Goal: Information Seeking & Learning: Learn about a topic

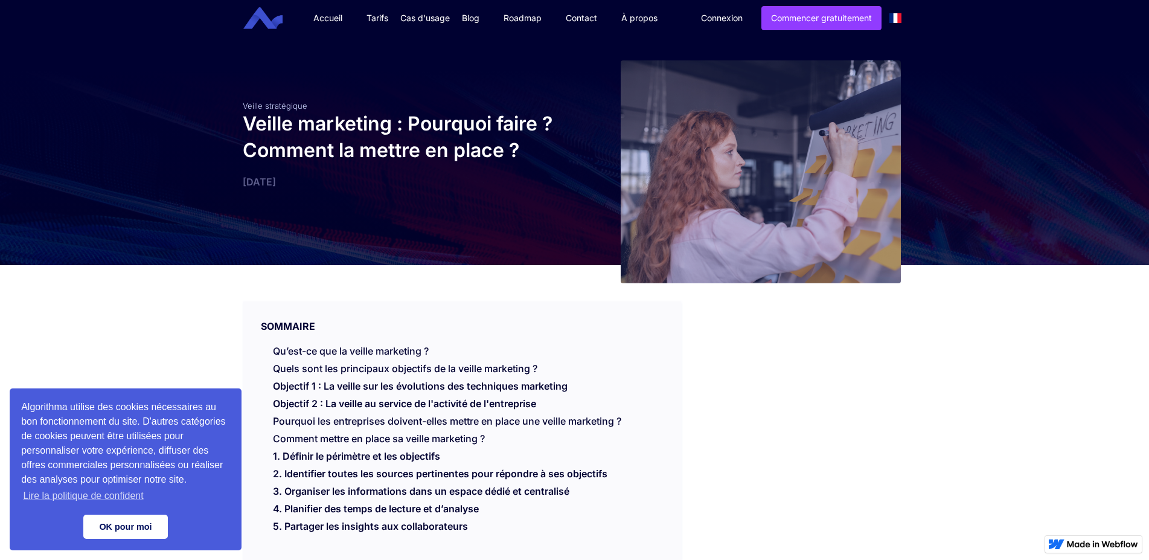
click at [138, 524] on link "OK pour moi" at bounding box center [125, 527] width 85 height 24
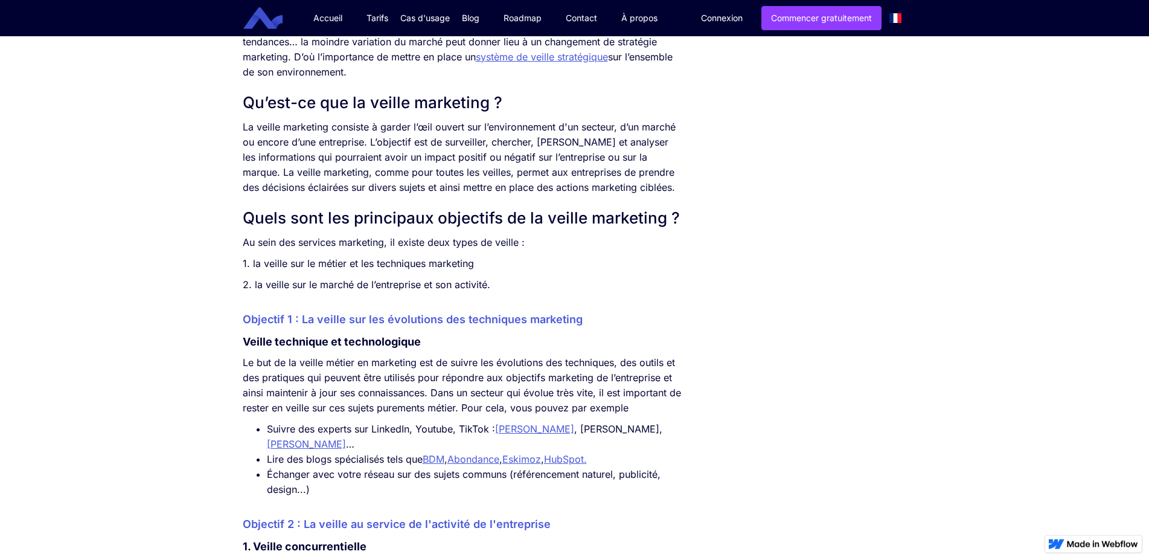
scroll to position [616, 0]
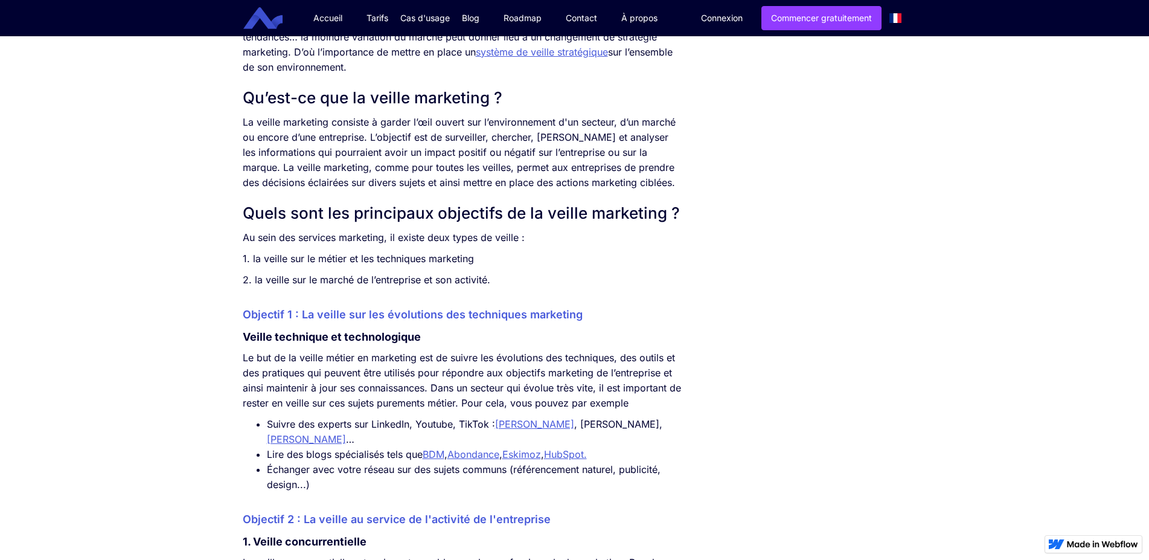
drag, startPoint x: 496, startPoint y: 286, endPoint x: 245, endPoint y: 244, distance: 254.7
copy div "Au sein des services marketing, il existe deux types de veille : 1. la veille s…"
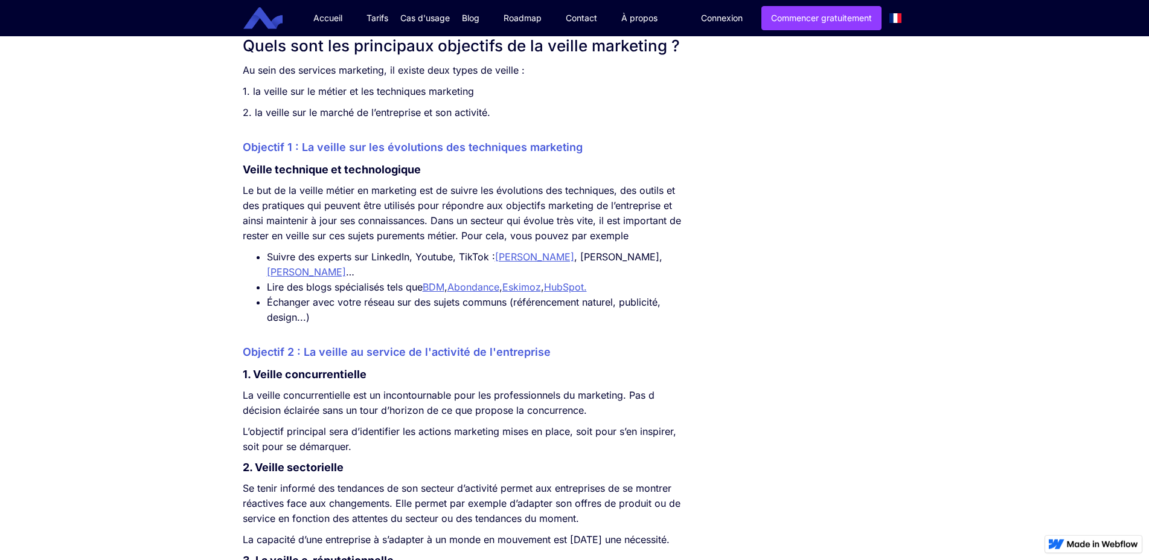
scroll to position [801, 0]
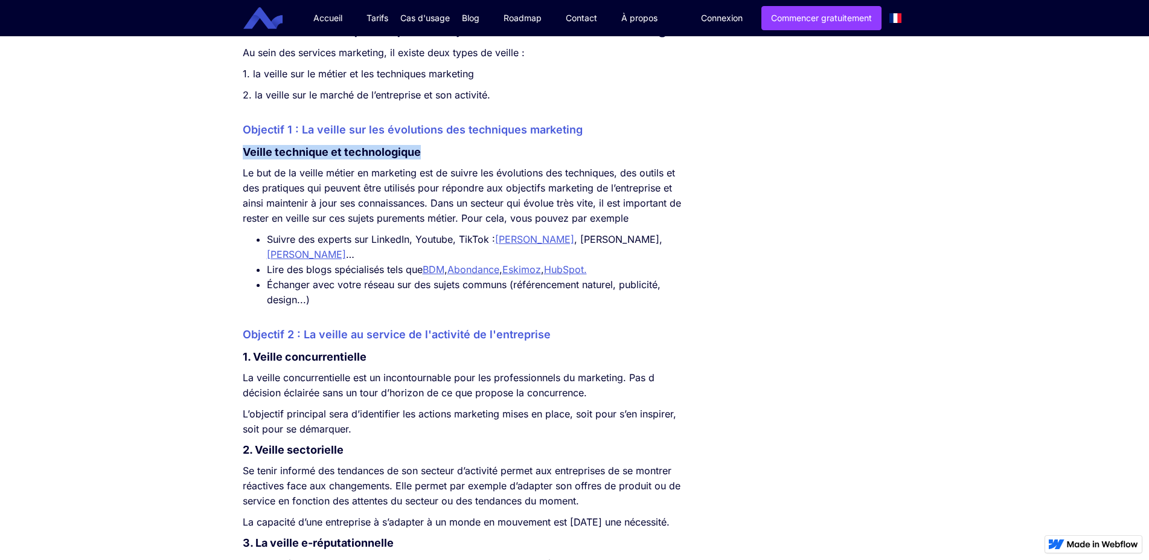
drag, startPoint x: 388, startPoint y: 158, endPoint x: 243, endPoint y: 153, distance: 145.0
click at [243, 153] on h4 "Veille technique et technologique" at bounding box center [462, 152] width 439 height 14
copy h4 "Veille technique et technologique"
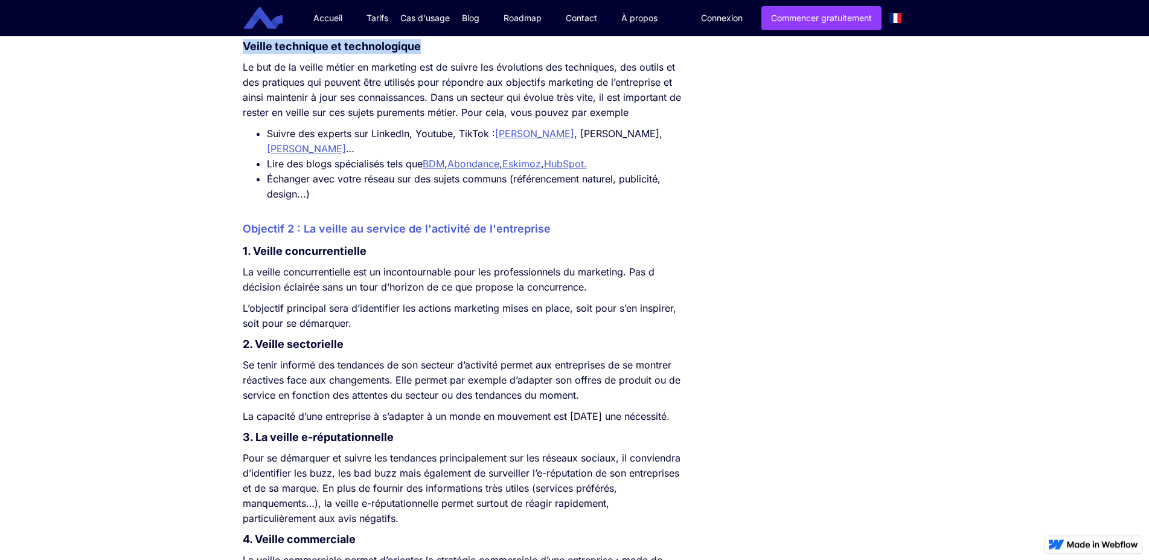
scroll to position [924, 0]
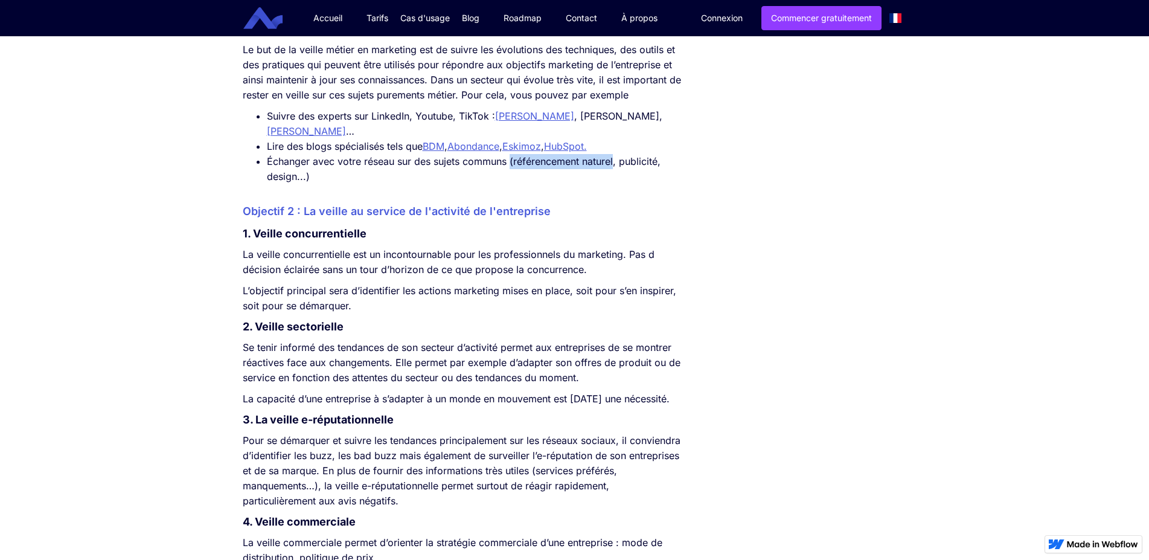
drag, startPoint x: 512, startPoint y: 163, endPoint x: 617, endPoint y: 167, distance: 104.6
click at [617, 167] on li "Échanger avec votre réseau sur des sujets communs (référencement naturel, publi…" at bounding box center [474, 169] width 415 height 30
copy li "(référencement naturel"
drag, startPoint x: 389, startPoint y: 231, endPoint x: 257, endPoint y: 239, distance: 131.9
click at [257, 239] on h4 "1. Veille concurrentielle" at bounding box center [462, 233] width 439 height 14
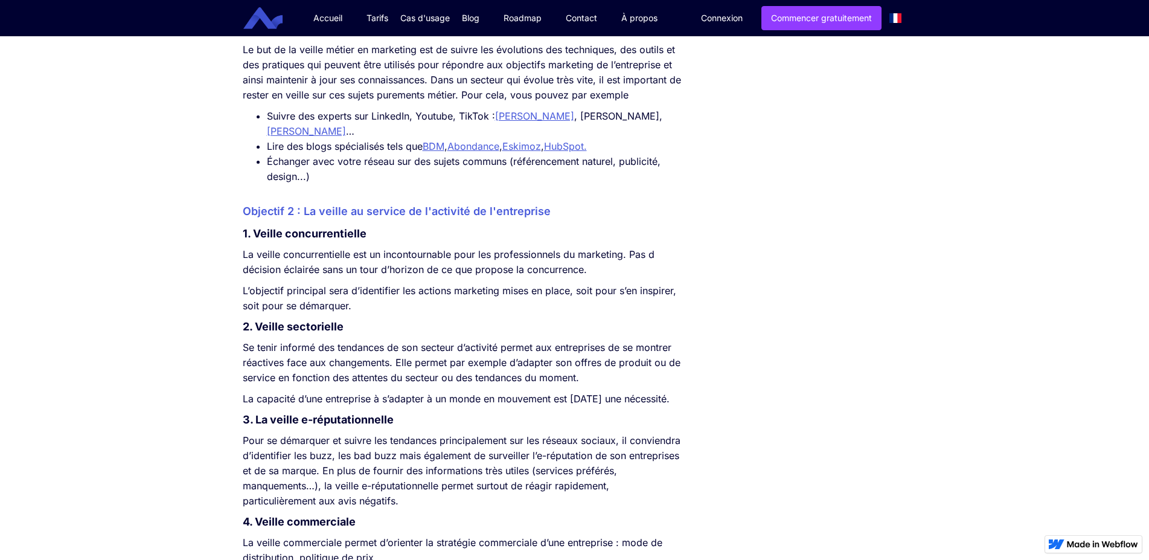
click at [257, 239] on h4 "1. Veille concurrentielle" at bounding box center [462, 233] width 439 height 14
drag, startPoint x: 355, startPoint y: 234, endPoint x: 255, endPoint y: 243, distance: 100.7
copy h4 "Veille concurrentielle"
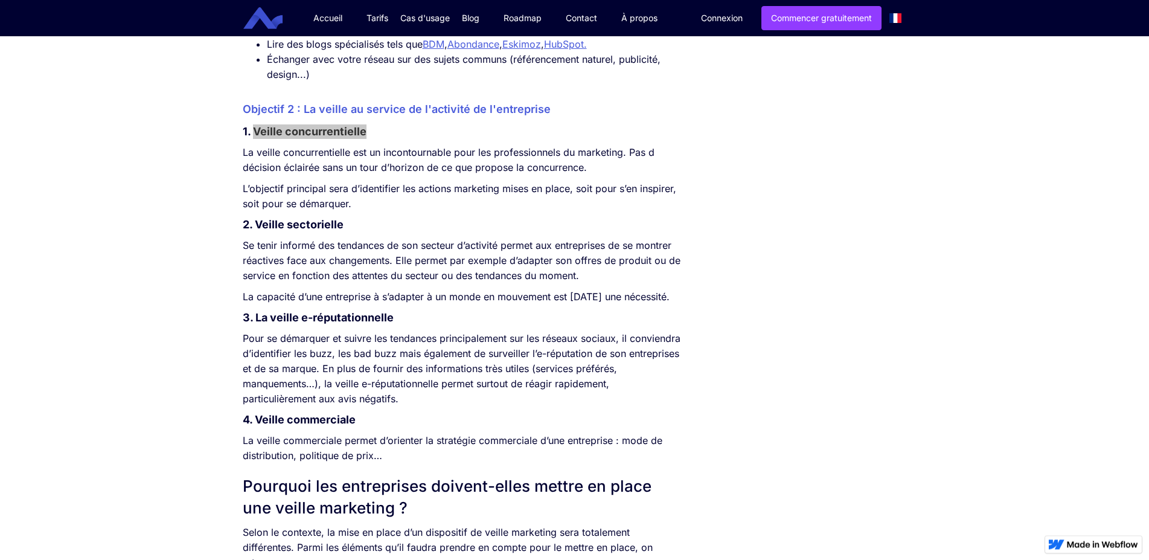
scroll to position [1047, 0]
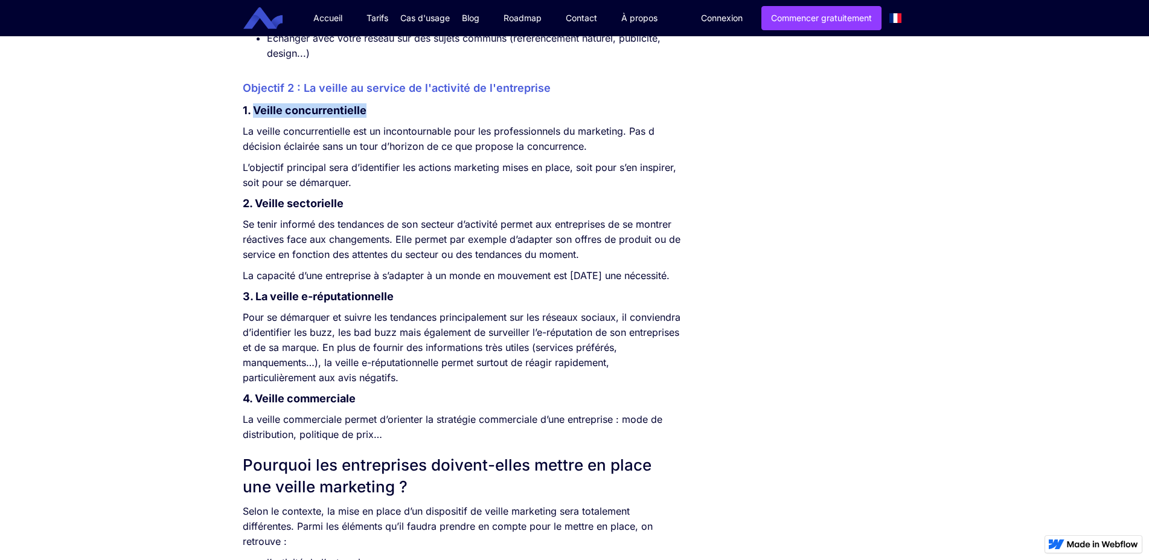
drag, startPoint x: 396, startPoint y: 316, endPoint x: 258, endPoint y: 316, distance: 138.3
click at [258, 304] on h4 "3. La veille e-réputationnelle" at bounding box center [462, 296] width 439 height 14
copy h4 "La veille e-réputationnelle"
drag, startPoint x: 416, startPoint y: 397, endPoint x: 240, endPoint y: 335, distance: 186.6
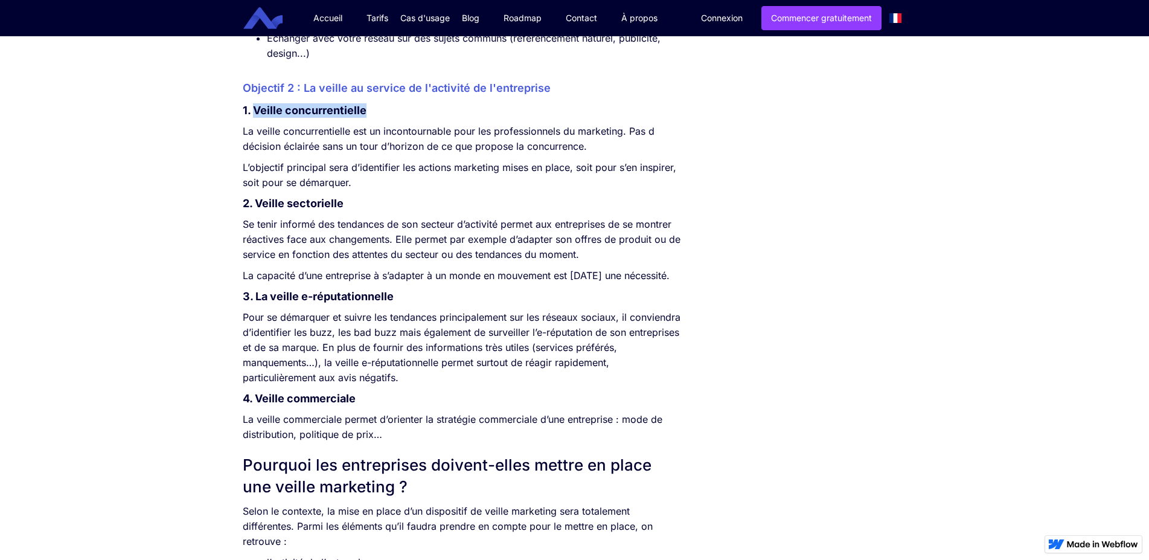
copy p "Pour se démarquer et suivre les tendances principalement sur les réseaux sociau…"
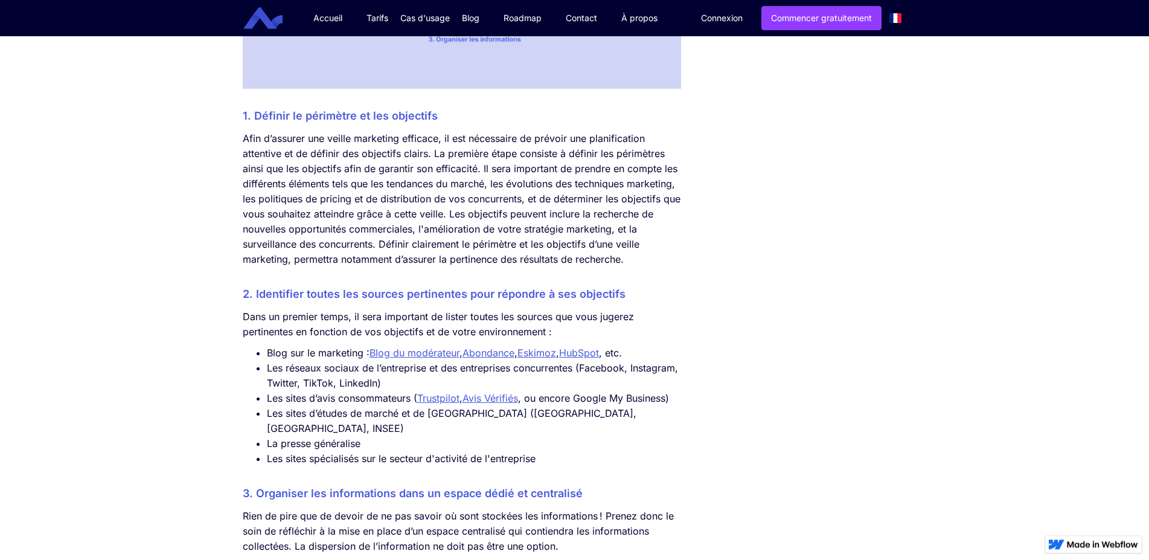
scroll to position [2033, 0]
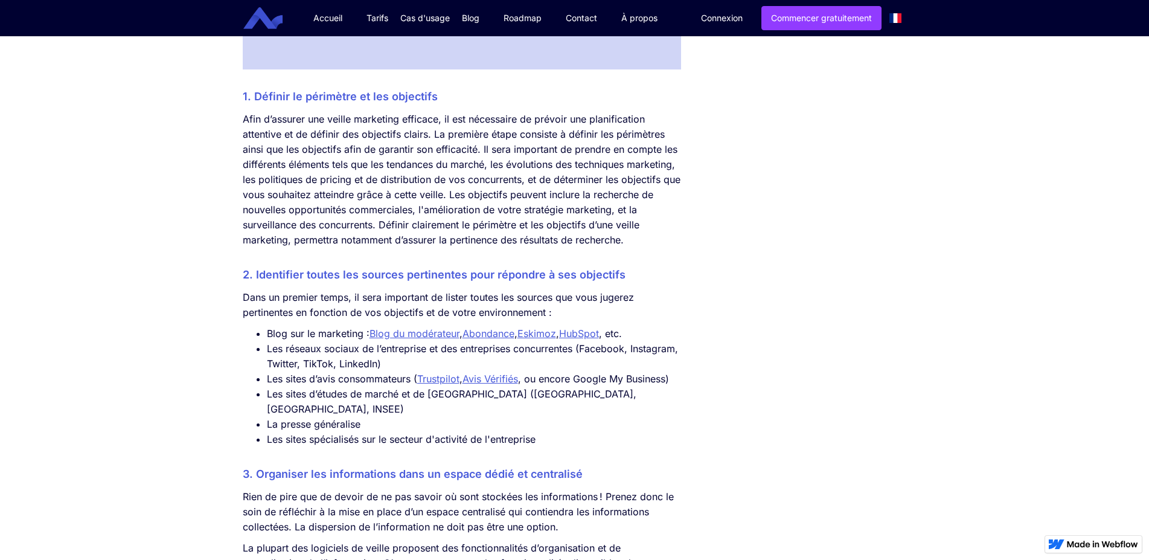
drag, startPoint x: 548, startPoint y: 444, endPoint x: 244, endPoint y: 356, distance: 316.3
click at [244, 356] on ul "Blog sur le marketing : Blog du modérateur , Abondance , Eskimoz , HubSpot , et…" at bounding box center [462, 386] width 439 height 121
copy ul "Blog sur le marketing : Blog du modérateur , Abondance , Eskimoz , HubSpot , et…"
drag, startPoint x: 541, startPoint y: 291, endPoint x: 255, endPoint y: 281, distance: 285.2
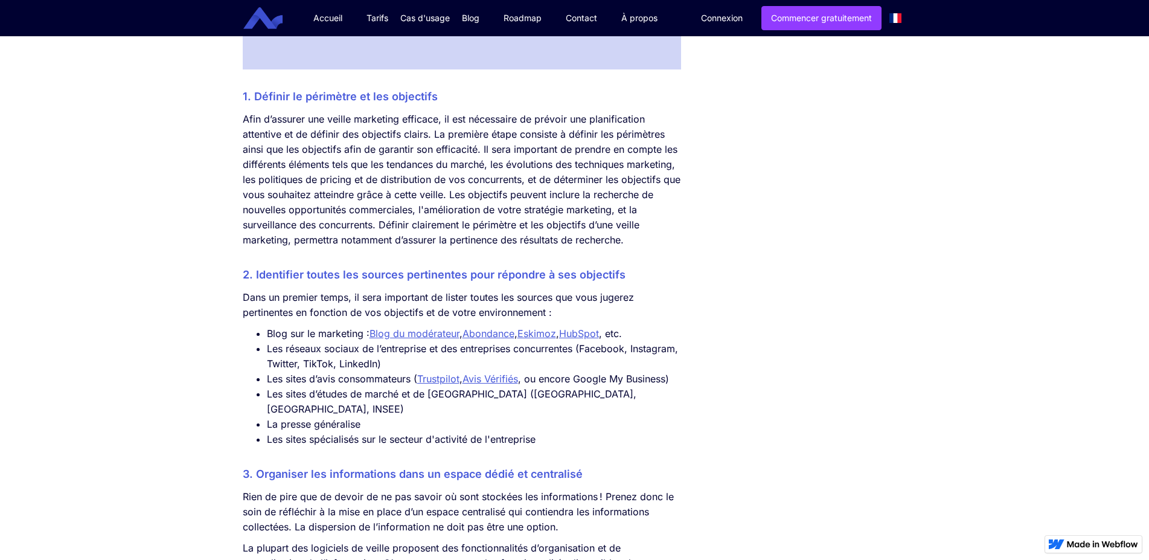
copy h3 "Identifier toutes les sources pertinentes pour répondre à ses objectifs"
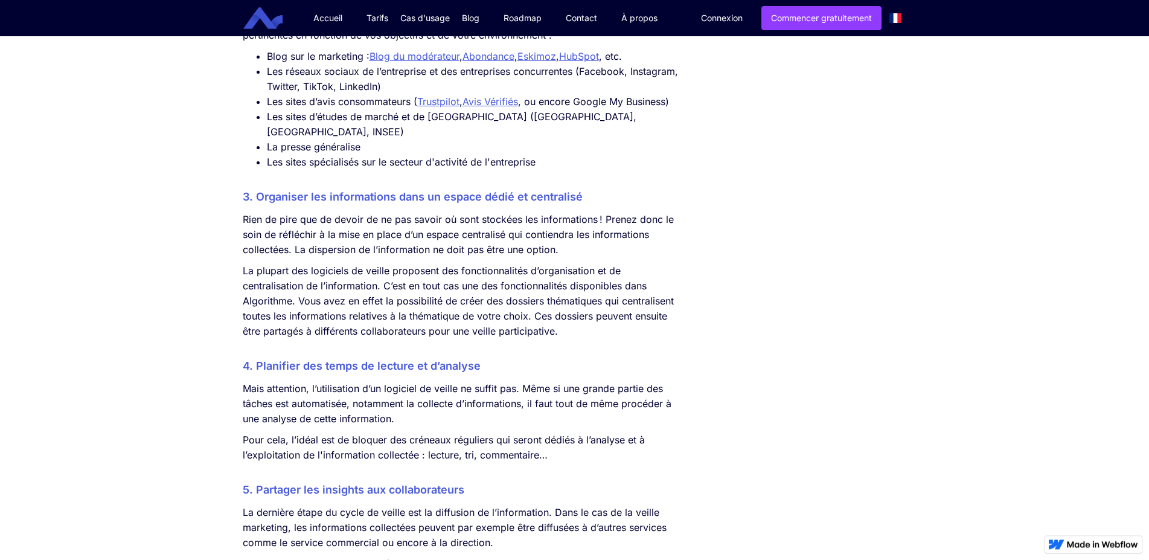
scroll to position [2341, 0]
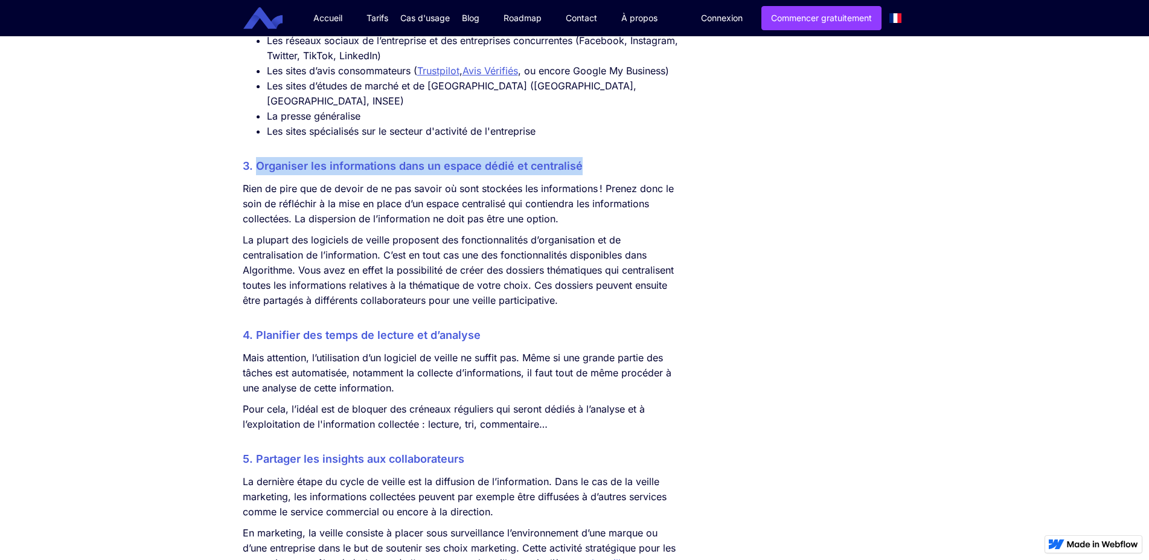
drag, startPoint x: 610, startPoint y: 167, endPoint x: 257, endPoint y: 172, distance: 352.7
click at [257, 172] on h3 "3. Organiser les informations dans un espace dédié et centralisé" at bounding box center [462, 166] width 439 height 18
copy h3 "Organiser les informations dans un espace dédié et centralisé"
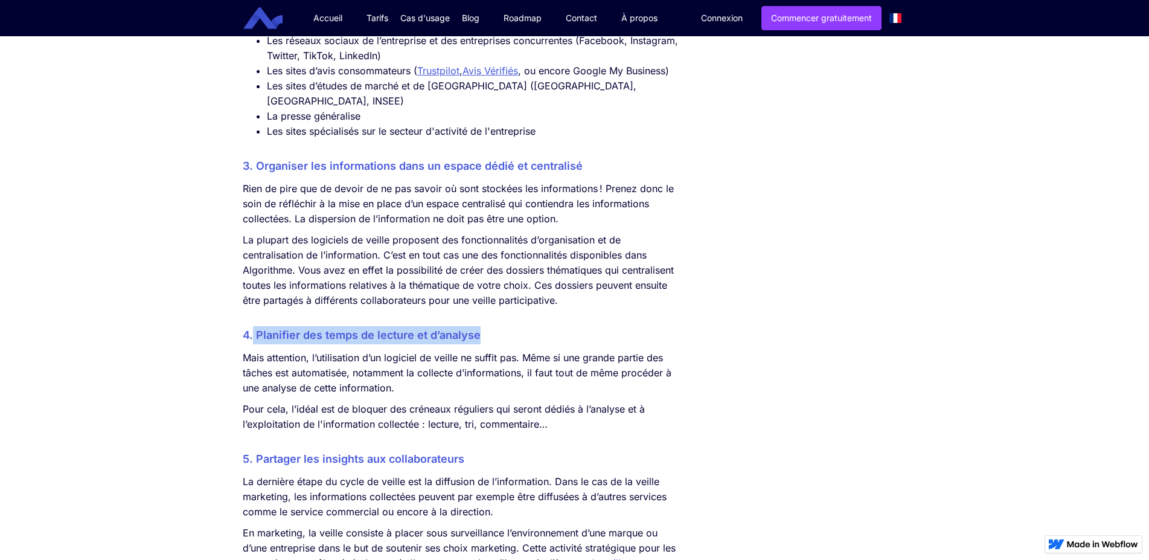
drag, startPoint x: 520, startPoint y: 342, endPoint x: 252, endPoint y: 341, distance: 267.5
click at [252, 341] on h3 "4. Planifier des temps de lecture et d’analyse" at bounding box center [462, 335] width 439 height 18
copy h3 "Planifier des temps de lecture et d’analyse"
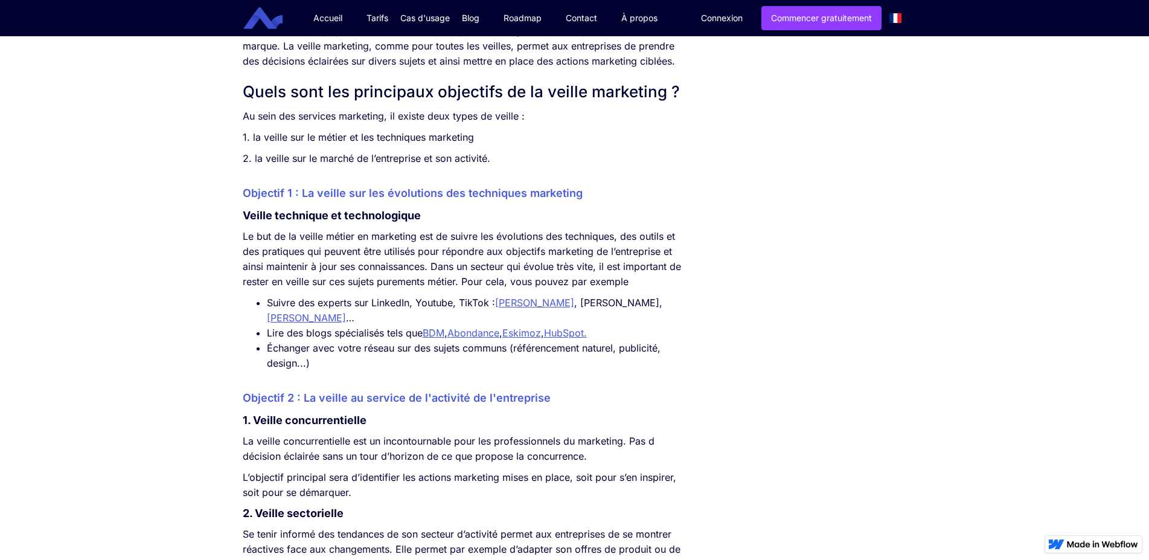
scroll to position [652, 0]
